Goal: Navigation & Orientation: Find specific page/section

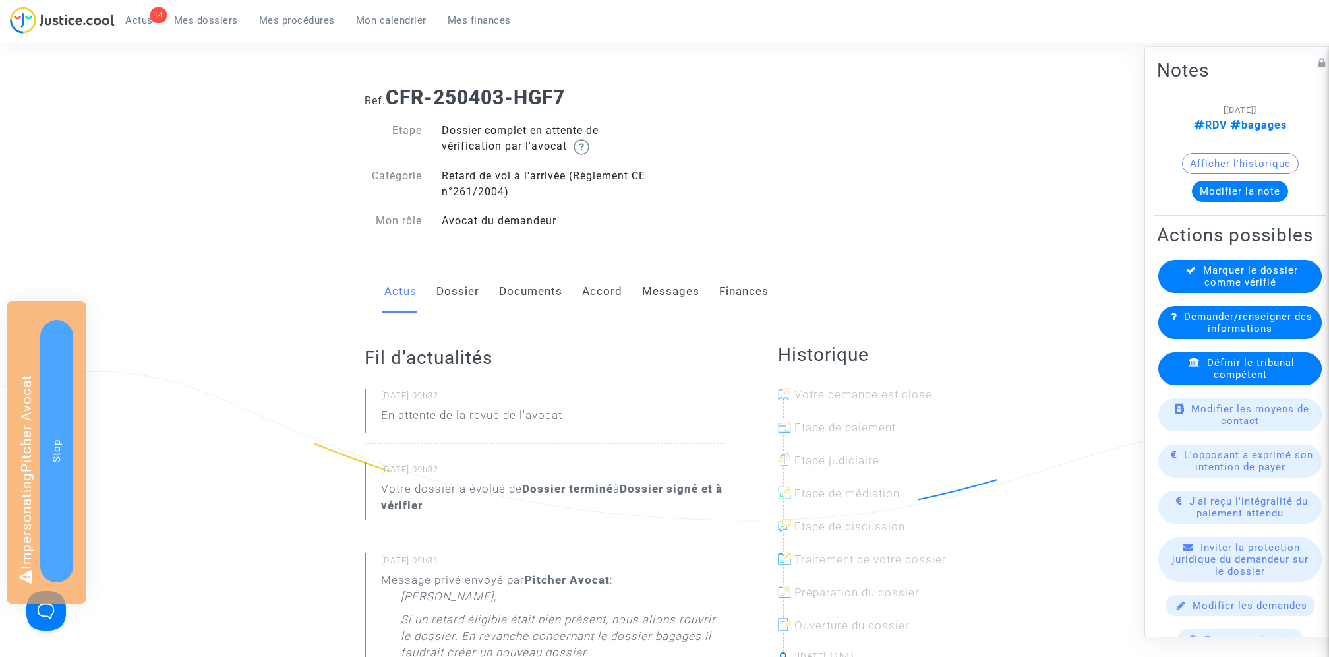
click at [516, 293] on link "Documents" at bounding box center [530, 292] width 63 height 44
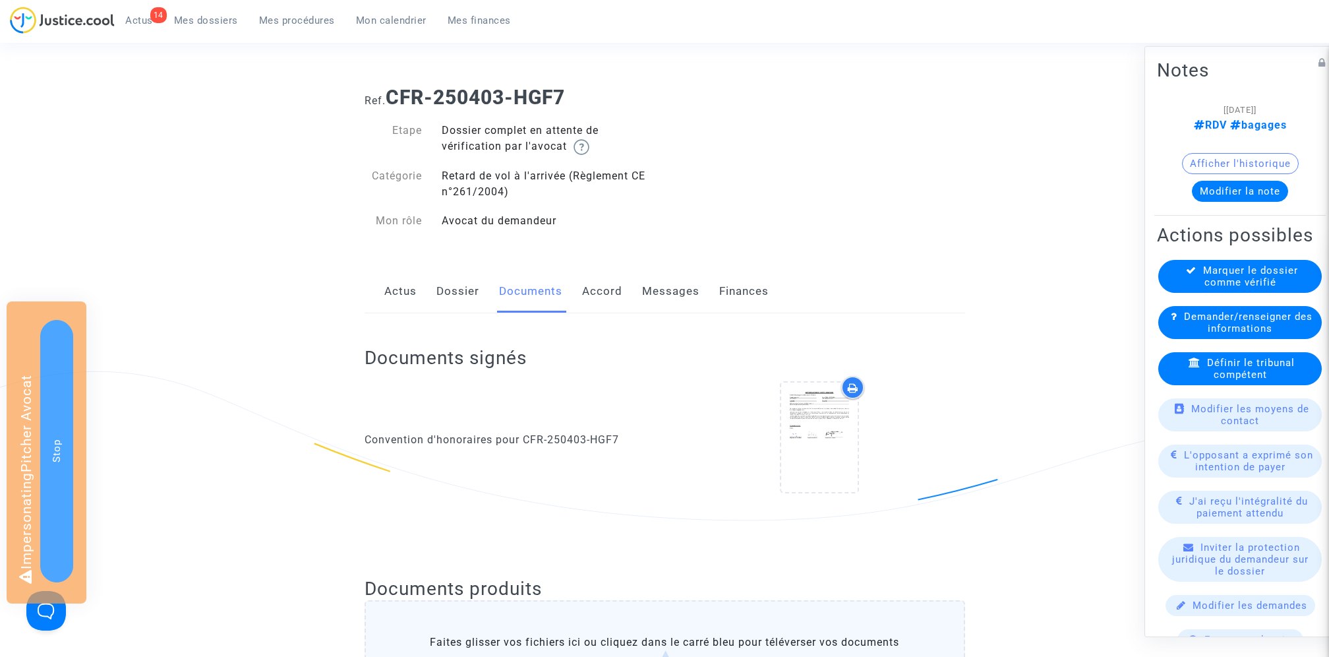
click at [465, 290] on link "Dossier" at bounding box center [457, 292] width 43 height 44
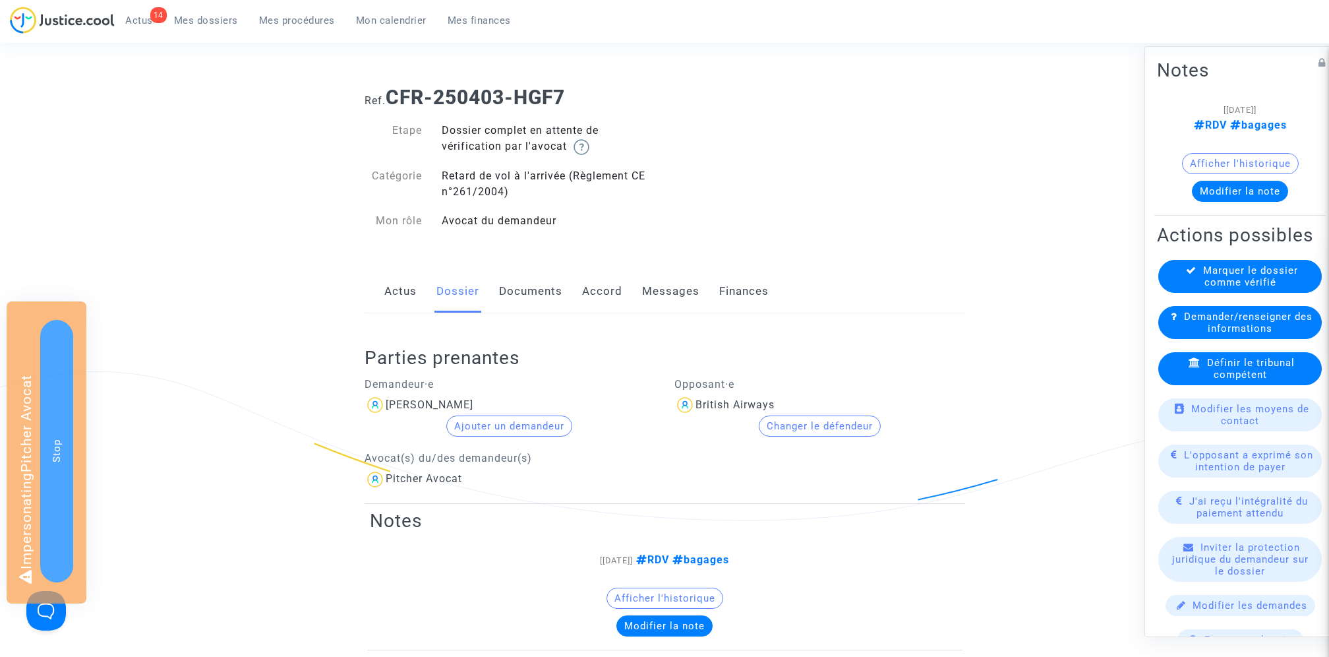
click at [403, 289] on link "Actus" at bounding box center [400, 292] width 32 height 44
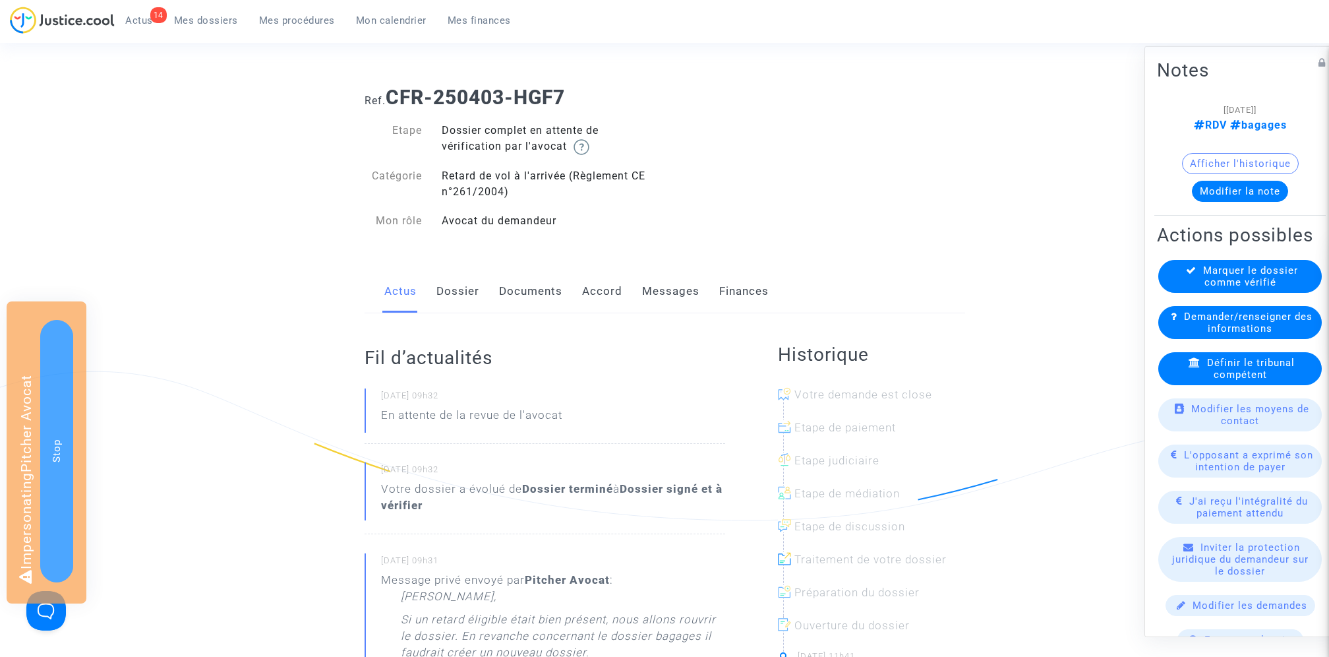
click at [535, 294] on link "Documents" at bounding box center [530, 292] width 63 height 44
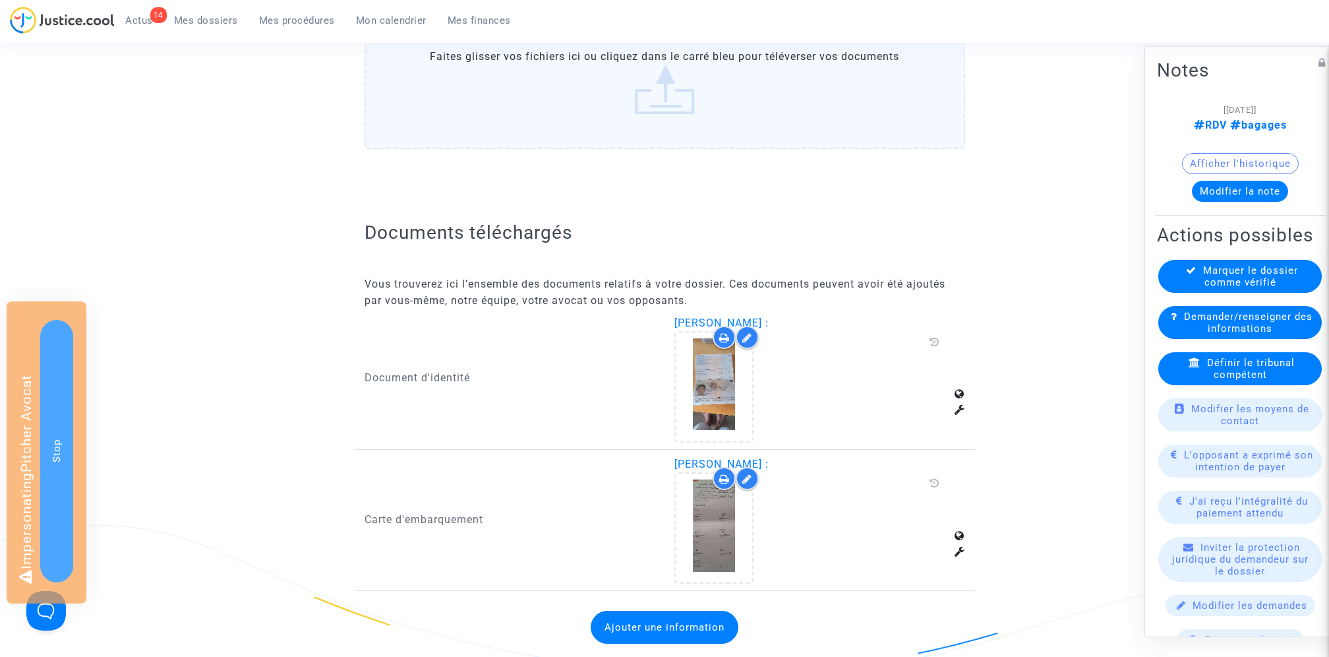
scroll to position [660, 0]
